Goal: Task Accomplishment & Management: Use online tool/utility

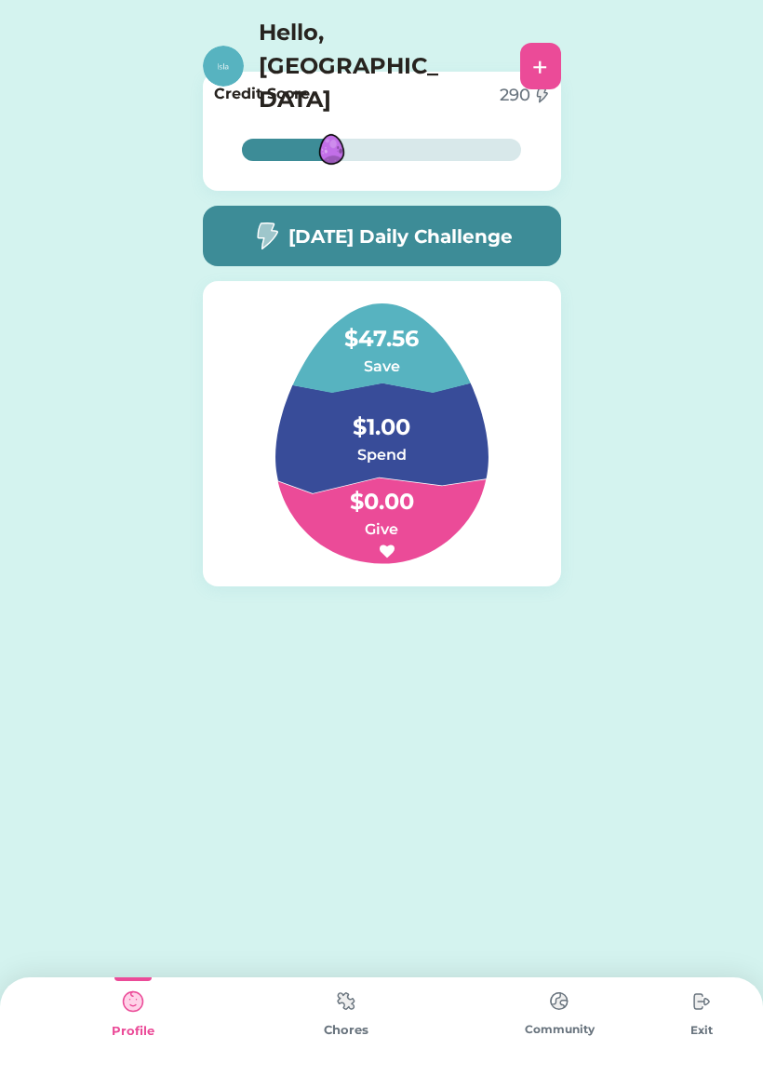
click at [758, 235] on div "34% 34% Credit Score 290 34% 34% [DATE] Daily Challenge $47.56 Save $1.00 Spend…" at bounding box center [381, 358] width 763 height 717
click at [354, 1017] on img at bounding box center [346, 1001] width 37 height 36
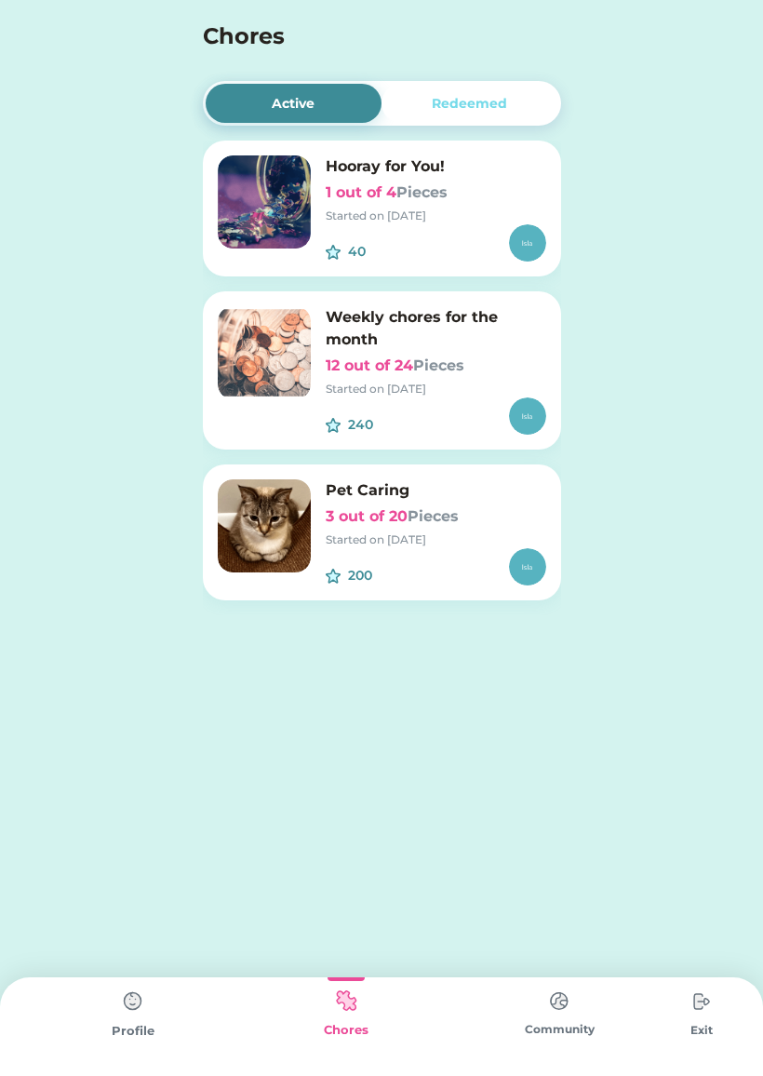
click at [481, 548] on div "200" at bounding box center [436, 566] width 221 height 37
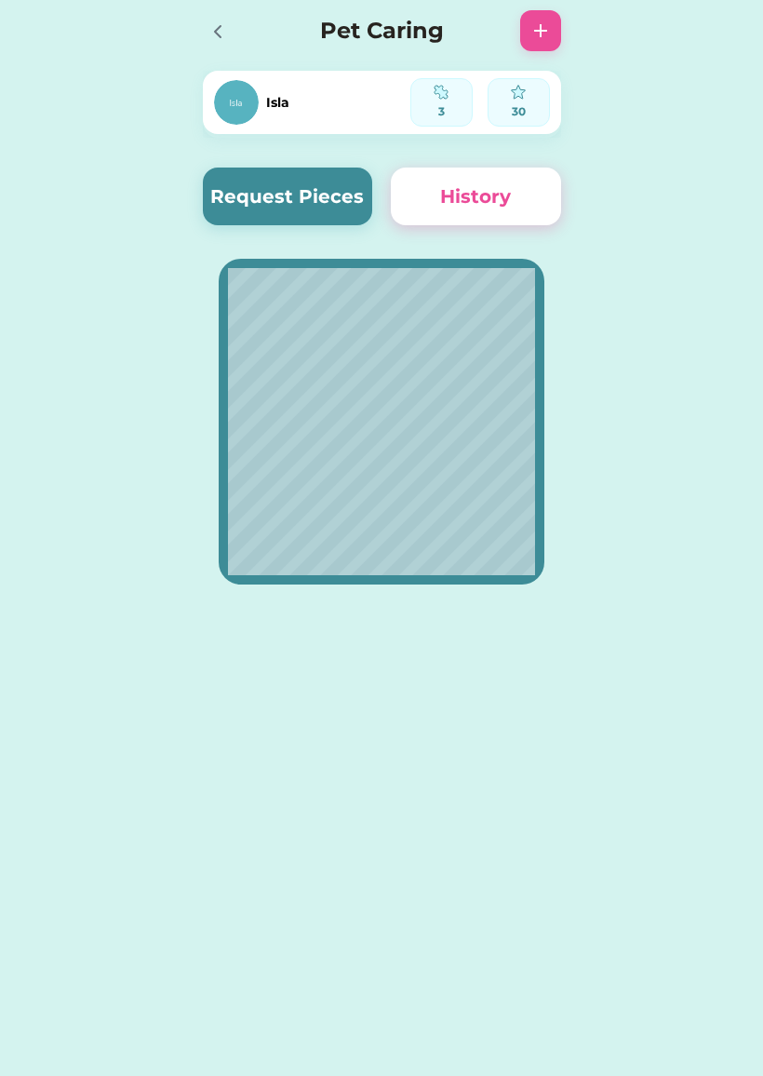
click at [303, 194] on button "Request Pieces" at bounding box center [288, 197] width 170 height 58
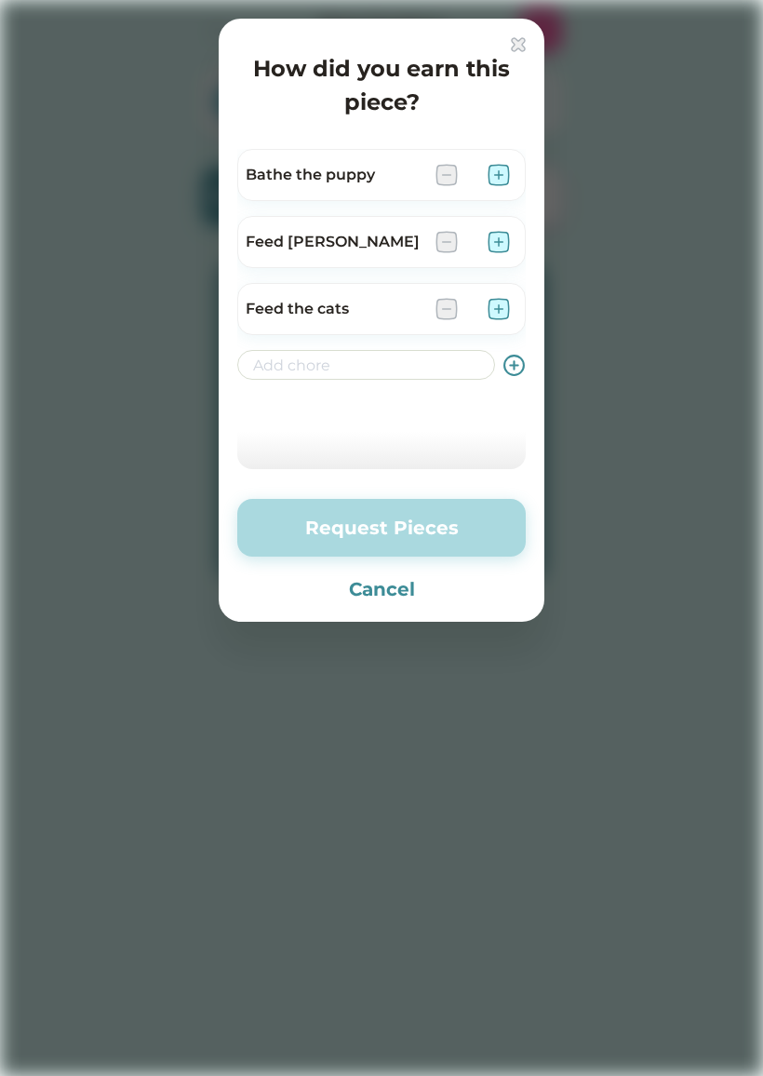
click at [514, 50] on img at bounding box center [518, 44] width 15 height 15
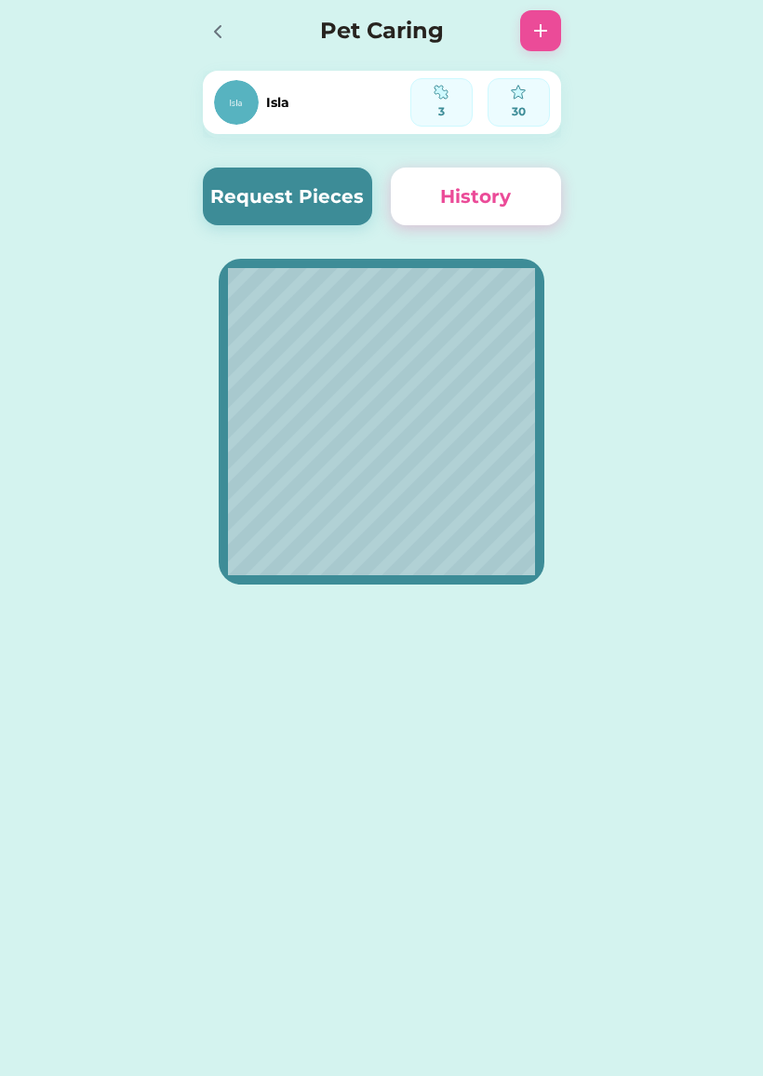
click at [531, 195] on button "History" at bounding box center [476, 197] width 170 height 58
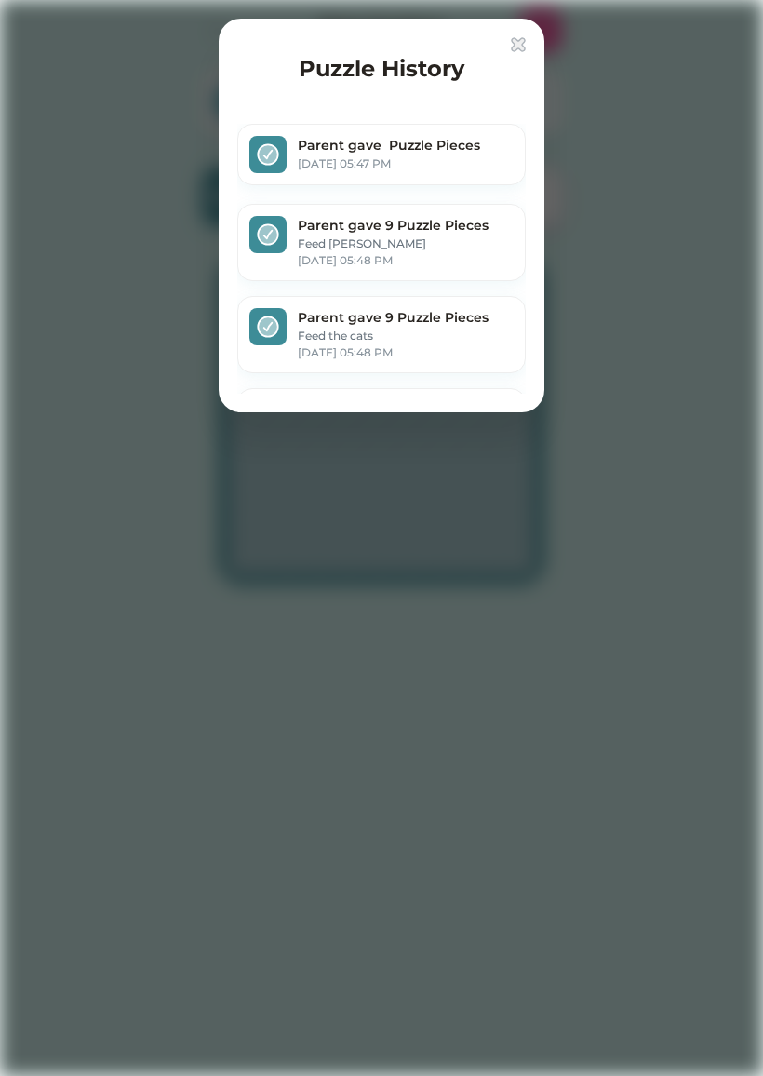
click at [511, 46] on img at bounding box center [518, 44] width 15 height 15
